Goal: Check status: Check status

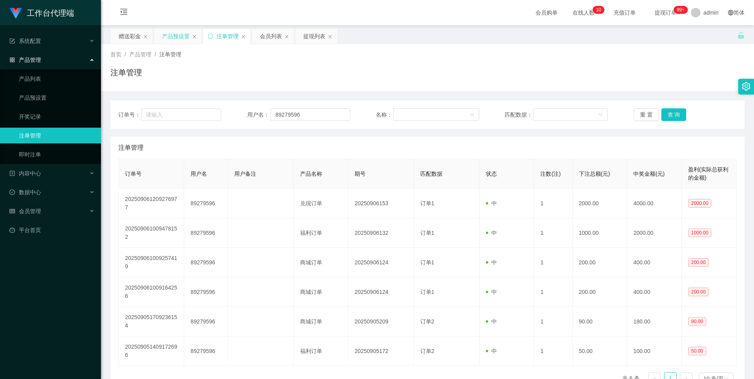
click at [161, 35] on div "产品预设置" at bounding box center [177, 36] width 47 height 15
click at [170, 40] on div "产品预设置" at bounding box center [176, 36] width 28 height 15
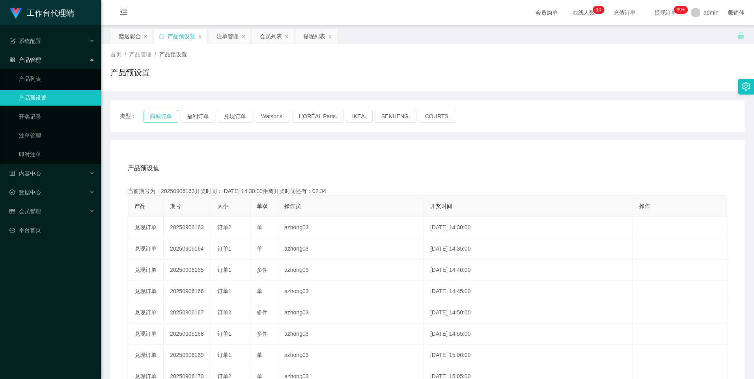
click at [160, 118] on button "商城订单" at bounding box center [161, 116] width 35 height 13
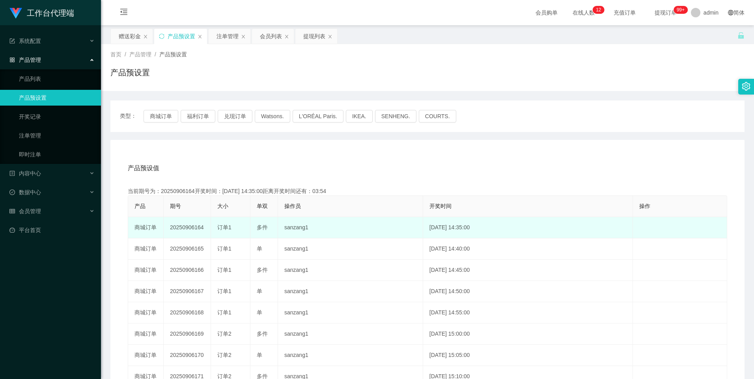
click at [184, 227] on td "20250906164" at bounding box center [187, 227] width 47 height 21
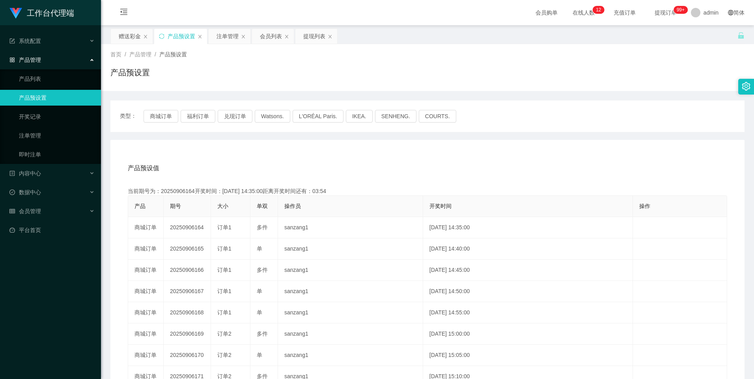
copy td "20250906164"
click at [230, 39] on div "注单管理" at bounding box center [227, 36] width 22 height 15
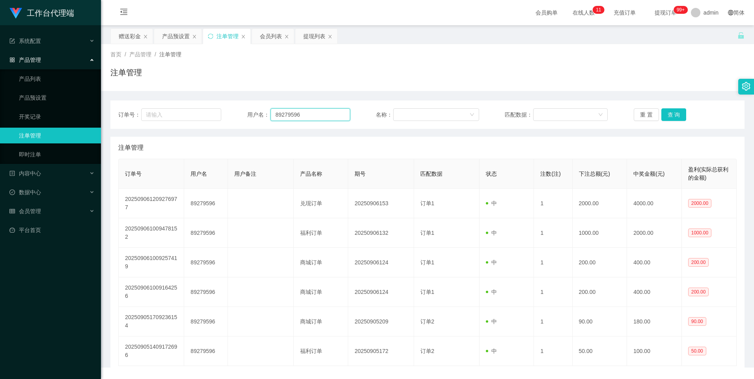
click at [308, 116] on input "89279596" at bounding box center [310, 114] width 80 height 13
click at [673, 112] on button "查 询" at bounding box center [673, 114] width 25 height 13
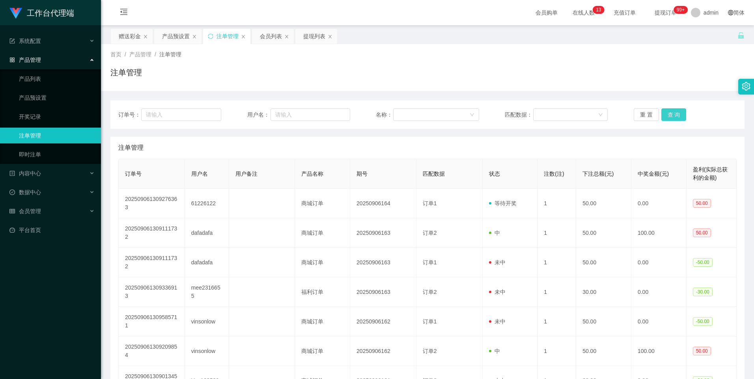
click at [674, 114] on button "查 询" at bounding box center [673, 114] width 25 height 13
click at [674, 115] on button "查 询" at bounding box center [673, 114] width 25 height 13
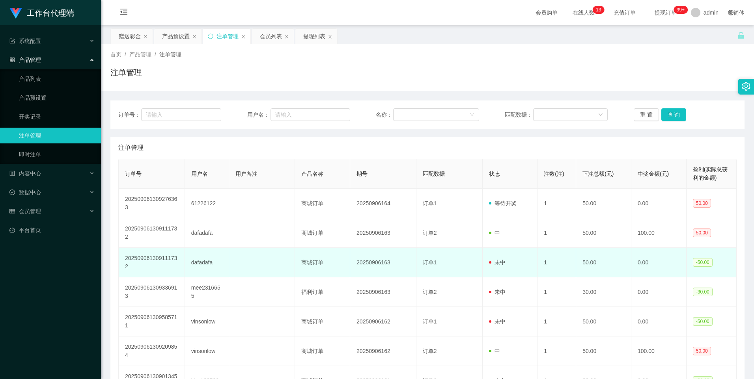
click at [631, 265] on td "0.00" at bounding box center [658, 263] width 55 height 30
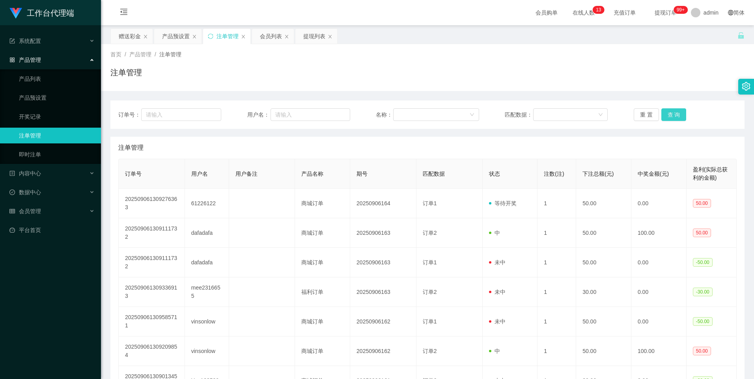
click at [672, 118] on button "查 询" at bounding box center [673, 114] width 25 height 13
click at [673, 115] on button "查 询" at bounding box center [673, 114] width 25 height 13
drag, startPoint x: 673, startPoint y: 115, endPoint x: 676, endPoint y: 109, distance: 6.4
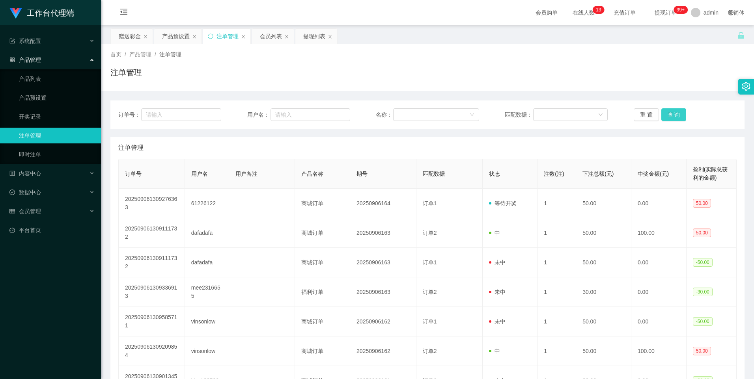
click at [673, 115] on button "查 询" at bounding box center [673, 114] width 25 height 13
click at [673, 116] on button "查 询" at bounding box center [673, 114] width 25 height 13
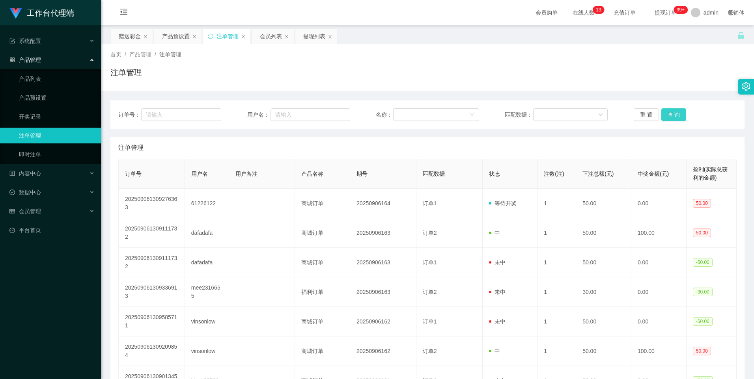
click at [673, 116] on button "查 询" at bounding box center [673, 114] width 25 height 13
click at [295, 116] on input "text" at bounding box center [310, 114] width 80 height 13
paste input "87339672"
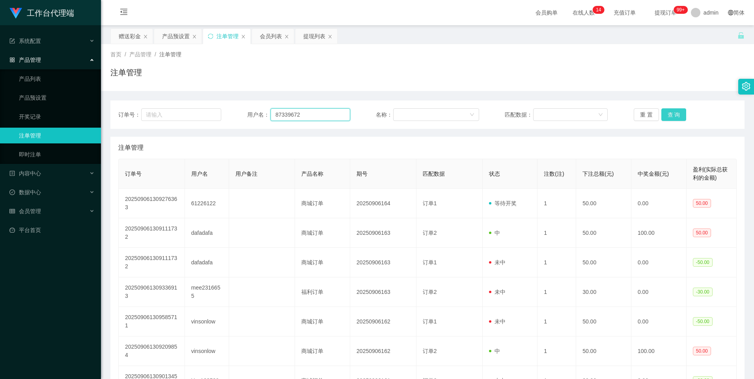
type input "87339672"
click at [667, 114] on button "查 询" at bounding box center [673, 114] width 25 height 13
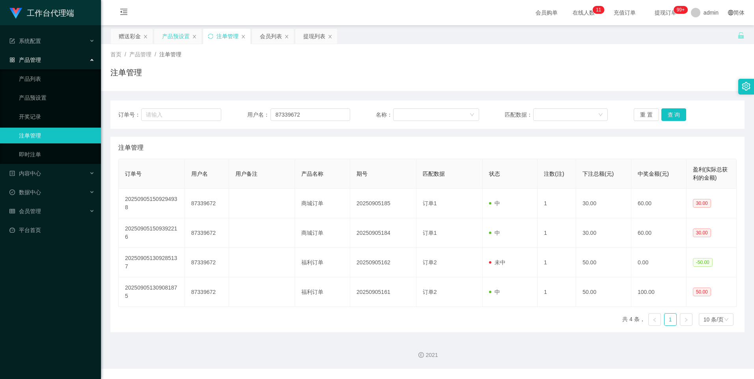
click at [170, 34] on div "产品预设置" at bounding box center [176, 36] width 28 height 15
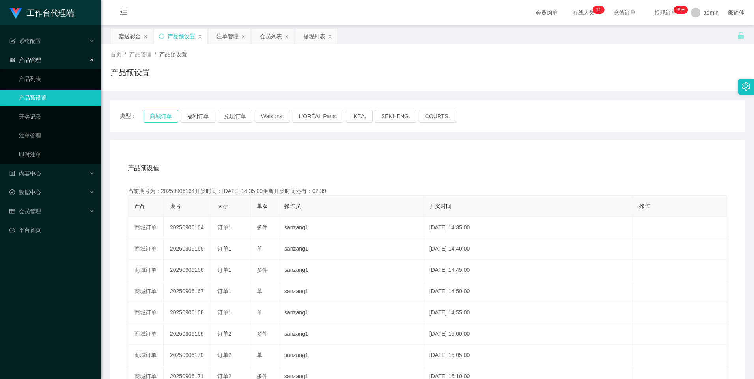
click at [161, 116] on button "商城订单" at bounding box center [161, 116] width 35 height 13
click at [229, 38] on div "注单管理" at bounding box center [227, 36] width 22 height 15
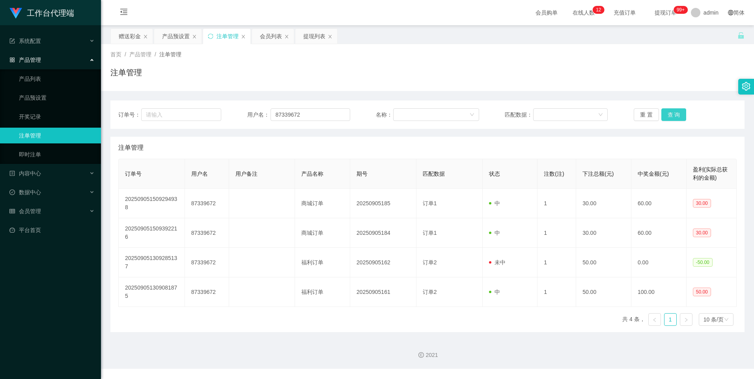
click at [673, 116] on button "查 询" at bounding box center [673, 114] width 25 height 13
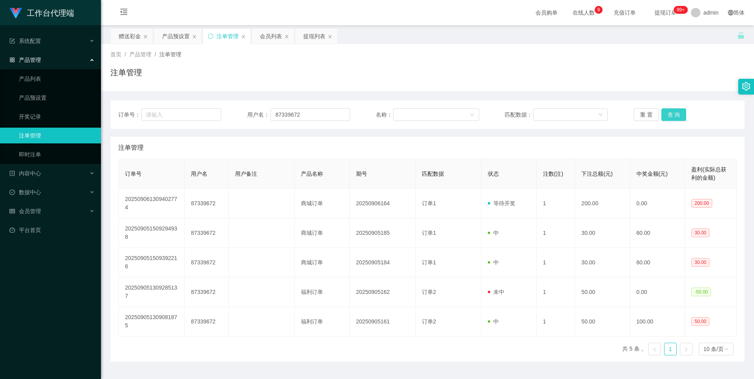
click at [672, 114] on button "查 询" at bounding box center [673, 114] width 25 height 13
click at [674, 111] on button "查 询" at bounding box center [673, 114] width 25 height 13
click at [172, 36] on div "产品预设置" at bounding box center [176, 36] width 28 height 15
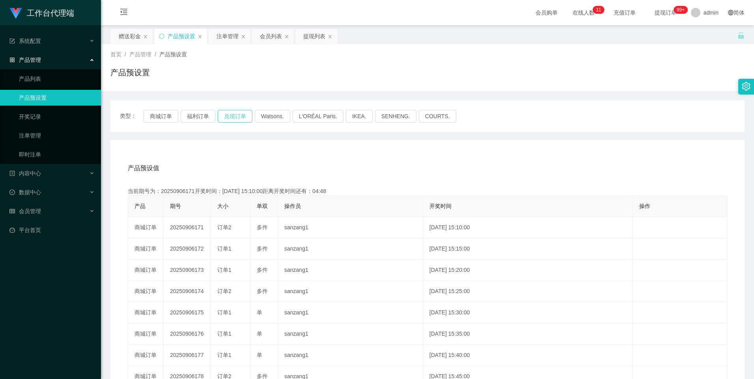
click at [239, 117] on button "兑现订单" at bounding box center [235, 116] width 35 height 13
click at [234, 116] on button "兑现订单" at bounding box center [235, 116] width 35 height 13
click at [238, 115] on button "兑现订单" at bounding box center [235, 116] width 35 height 13
